Goal: Check status: Check status

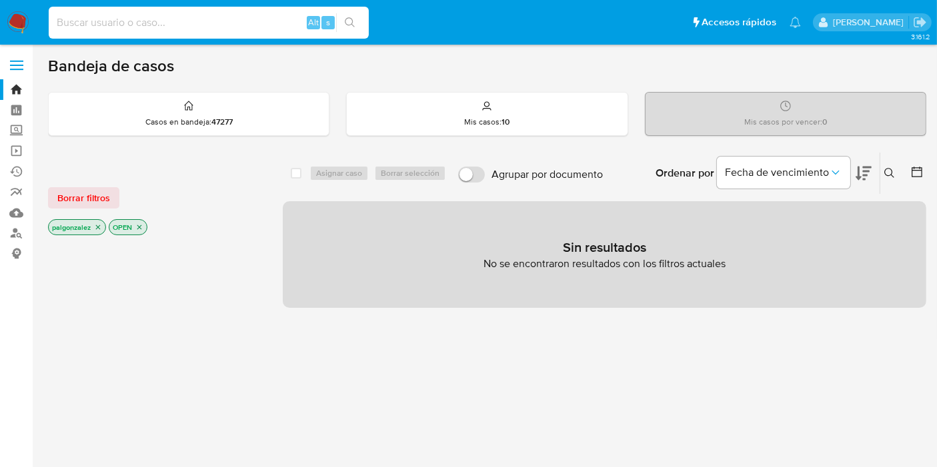
click at [81, 19] on input at bounding box center [209, 22] width 320 height 17
paste input "2721081621"
type input "2721081621"
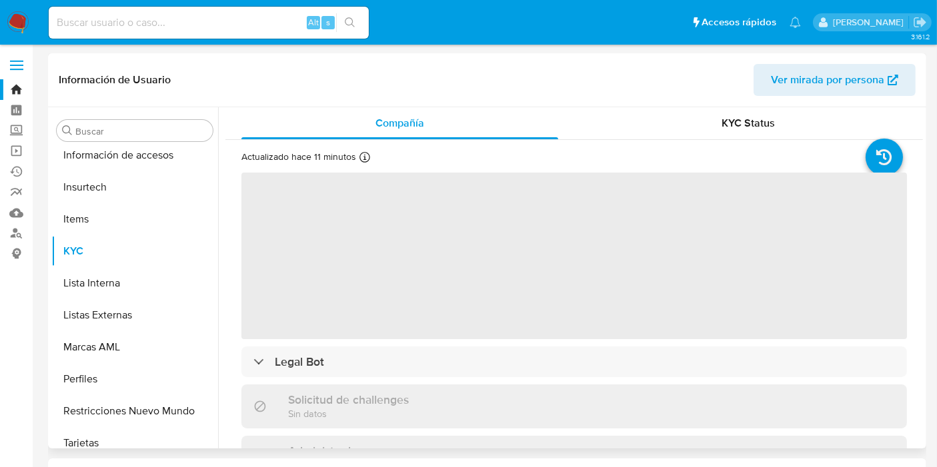
scroll to position [627, 0]
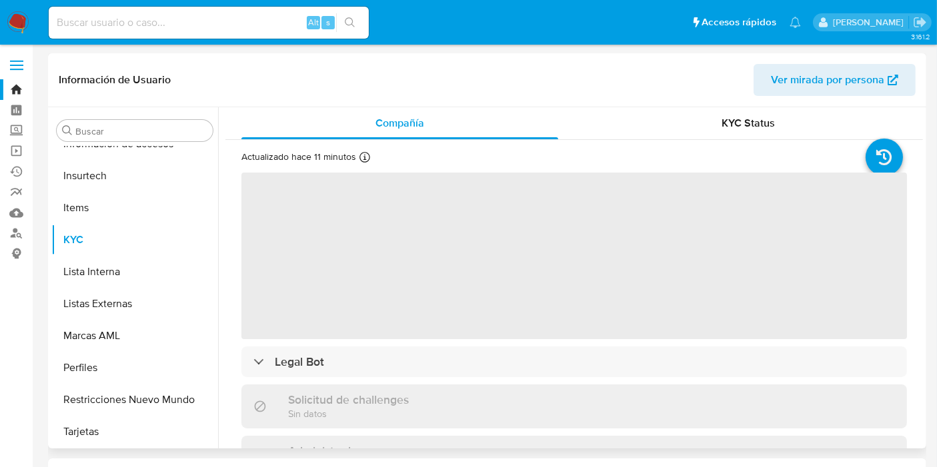
select select "10"
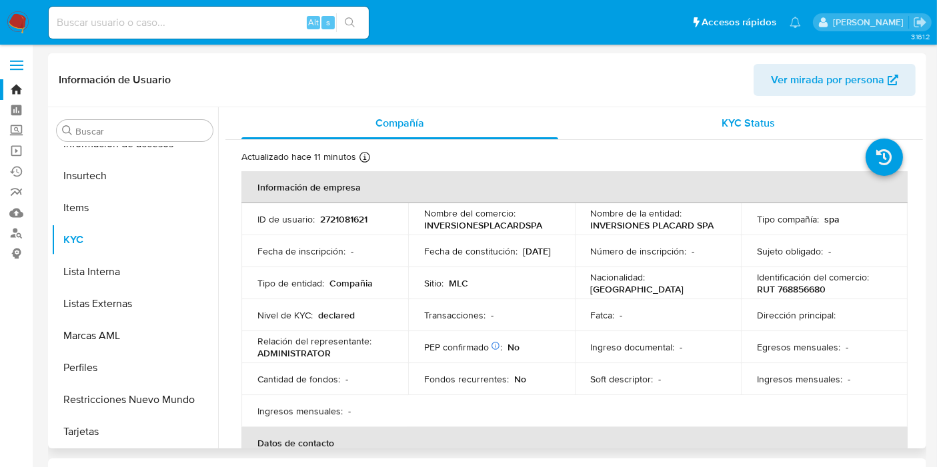
click at [729, 122] on span "KYC Status" at bounding box center [748, 122] width 53 height 15
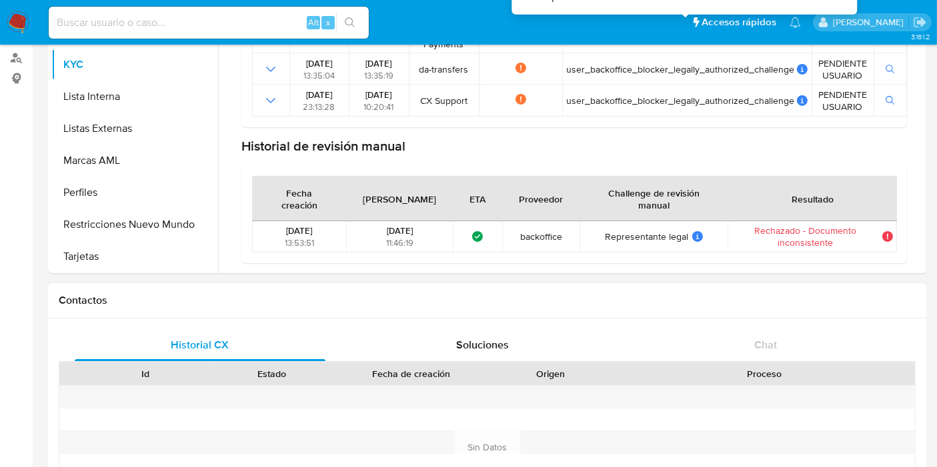
scroll to position [222, 0]
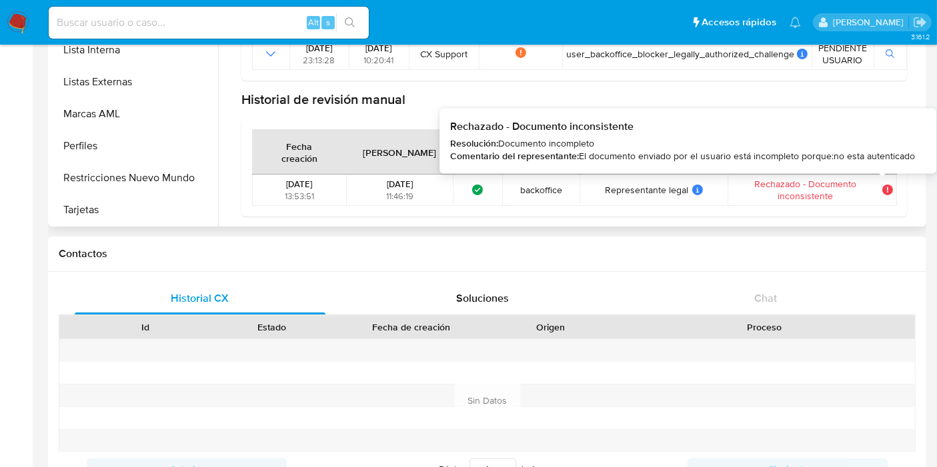
click at [887, 193] on div at bounding box center [887, 190] width 11 height 11
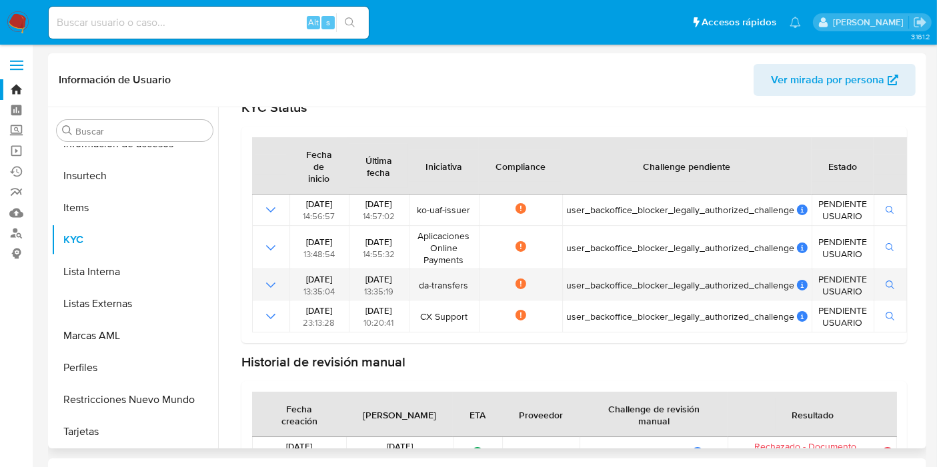
scroll to position [134, 0]
